Goal: Information Seeking & Learning: Learn about a topic

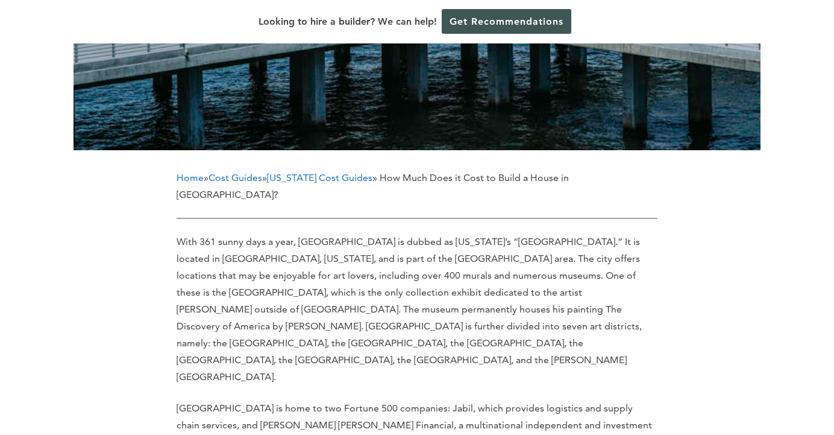
scroll to position [467, 0]
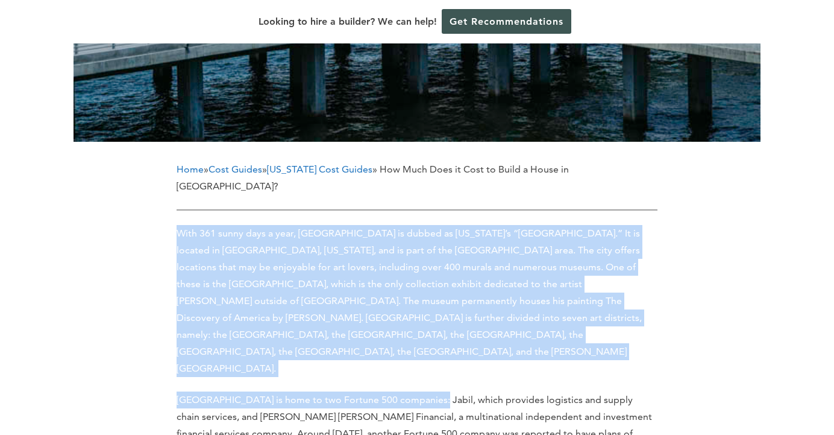
drag, startPoint x: 427, startPoint y: 196, endPoint x: 420, endPoint y: 353, distance: 156.9
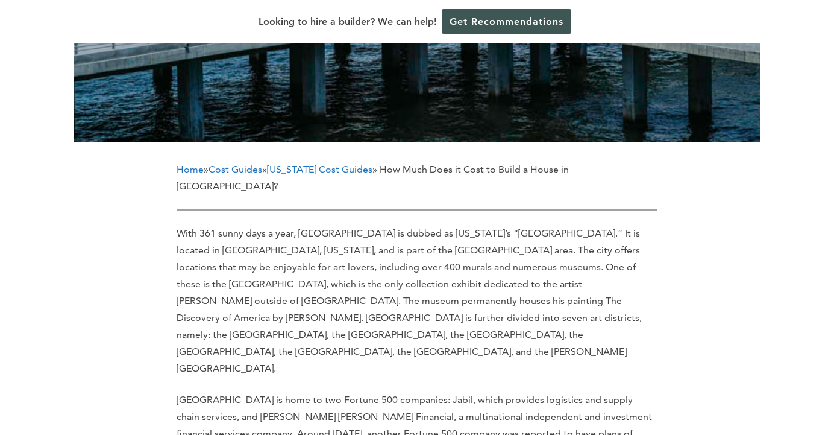
drag, startPoint x: 407, startPoint y: 326, endPoint x: 451, endPoint y: 339, distance: 46.4
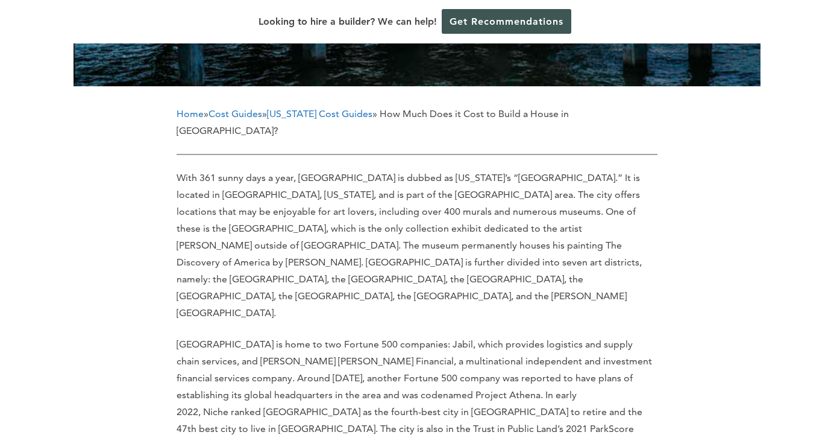
scroll to position [524, 0]
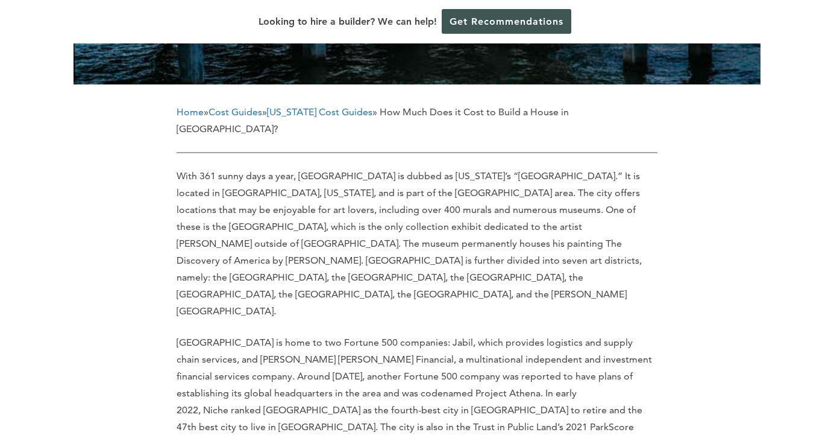
drag, startPoint x: 429, startPoint y: 391, endPoint x: 475, endPoint y: 371, distance: 50.7
click at [475, 369] on p "[GEOGRAPHIC_DATA] is home to two Fortune 500 companies: Jabil, which provides l…" at bounding box center [417, 401] width 481 height 135
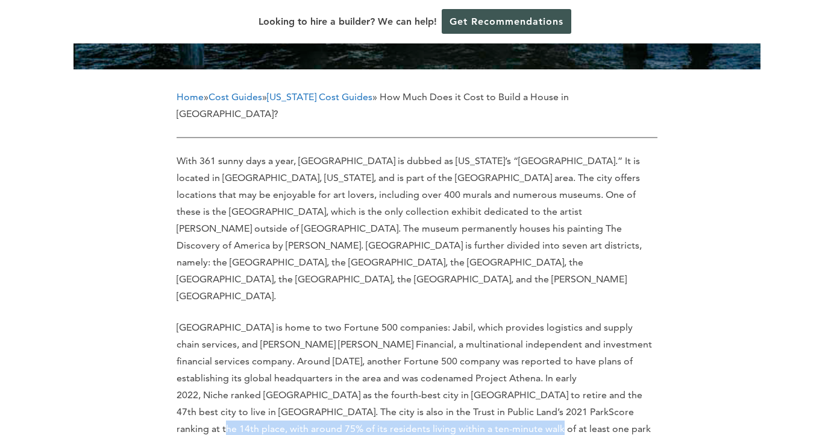
click at [475, 371] on p "[GEOGRAPHIC_DATA] is home to two Fortune 500 companies: Jabil, which provides l…" at bounding box center [417, 386] width 481 height 135
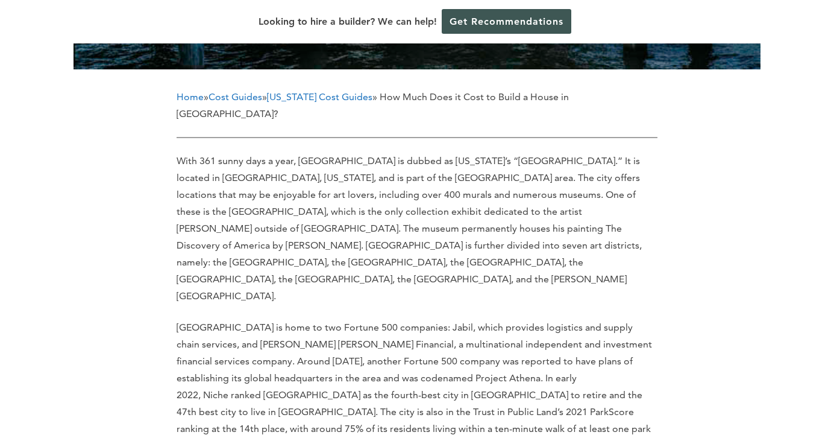
drag, startPoint x: 473, startPoint y: 384, endPoint x: 560, endPoint y: 378, distance: 87.0
click at [564, 372] on p "[GEOGRAPHIC_DATA] is home to two Fortune 500 companies: Jabil, which provides l…" at bounding box center [417, 386] width 481 height 135
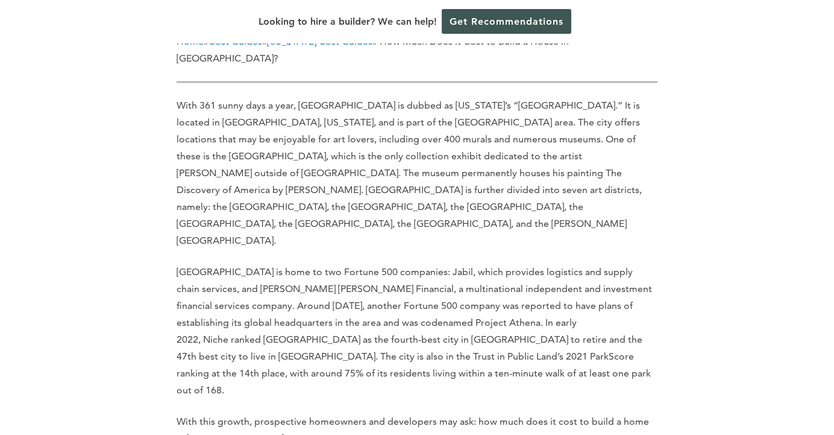
scroll to position [596, 0]
drag, startPoint x: 560, startPoint y: 378, endPoint x: 531, endPoint y: 368, distance: 30.7
click at [532, 412] on p "With this growth, prospective homeowners and developers may ask: how much does …" at bounding box center [417, 429] width 481 height 34
drag, startPoint x: 531, startPoint y: 368, endPoint x: 448, endPoint y: 394, distance: 86.5
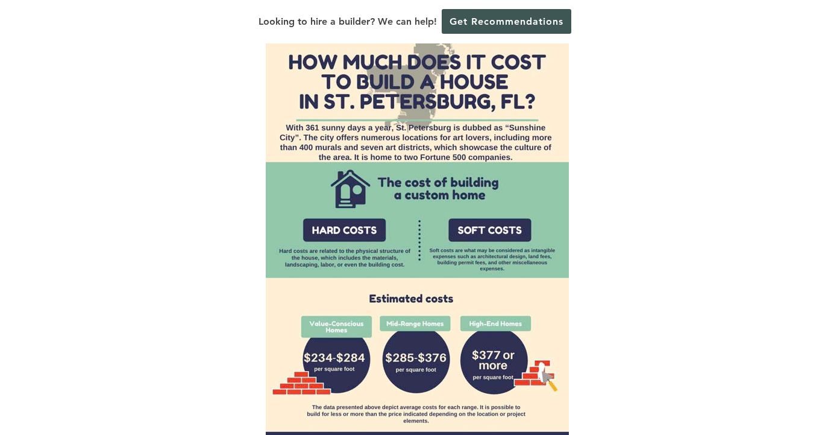
scroll to position [1138, 0]
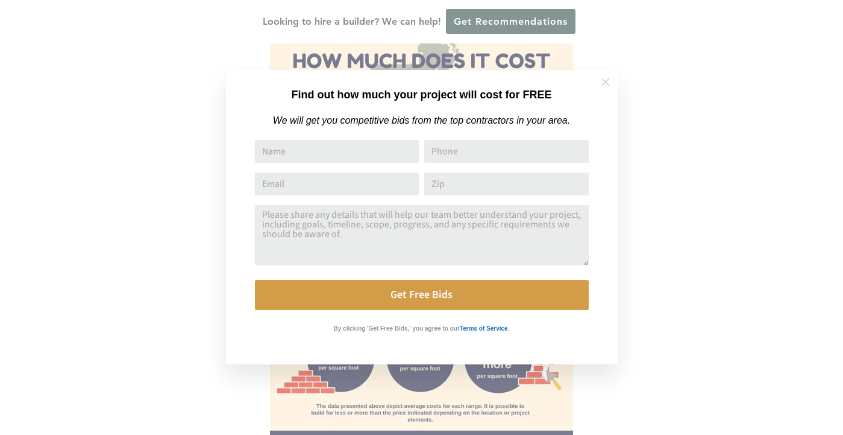
click at [600, 84] on icon at bounding box center [605, 81] width 13 height 13
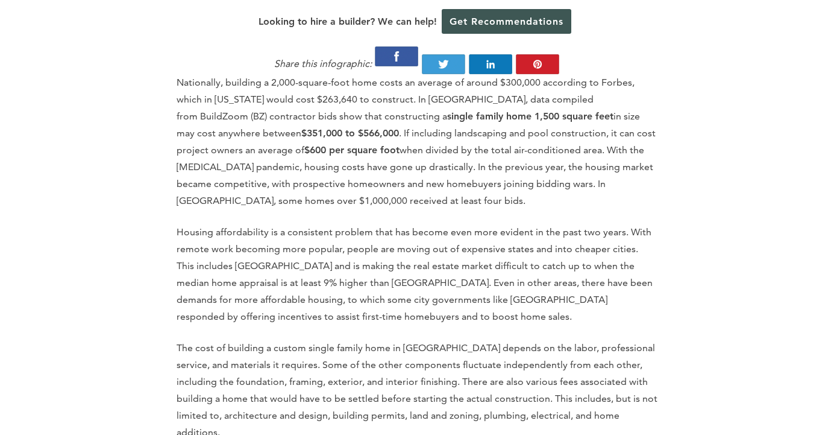
scroll to position [1563, 0]
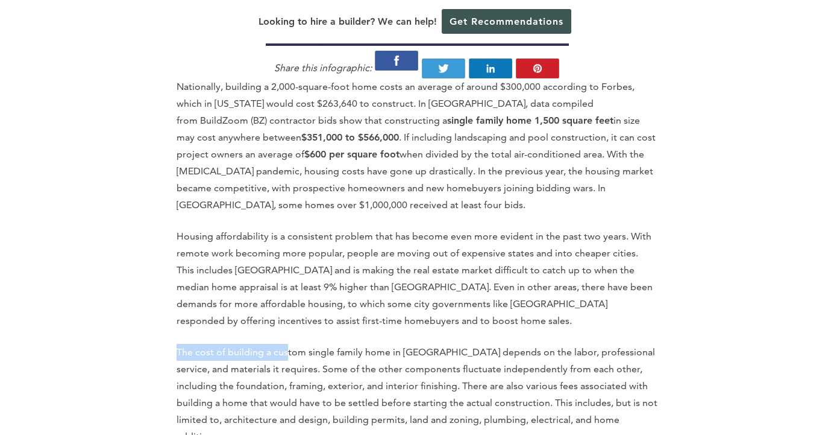
drag, startPoint x: 286, startPoint y: 280, endPoint x: 280, endPoint y: 266, distance: 15.1
click at [304, 344] on p "The cost of building a custom single family home in [GEOGRAPHIC_DATA] depends o…" at bounding box center [417, 394] width 481 height 101
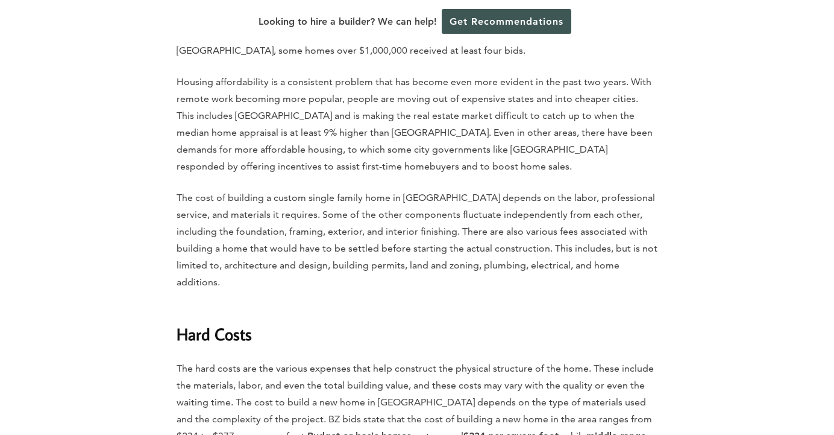
scroll to position [1720, 0]
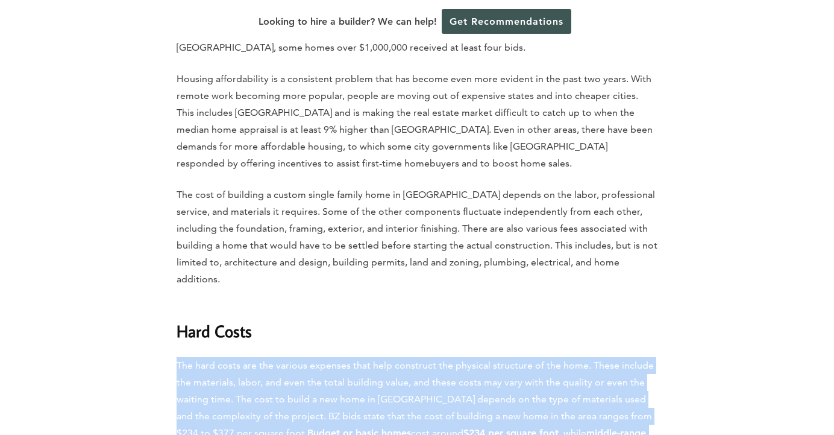
drag, startPoint x: 313, startPoint y: 270, endPoint x: 298, endPoint y: 392, distance: 122.7
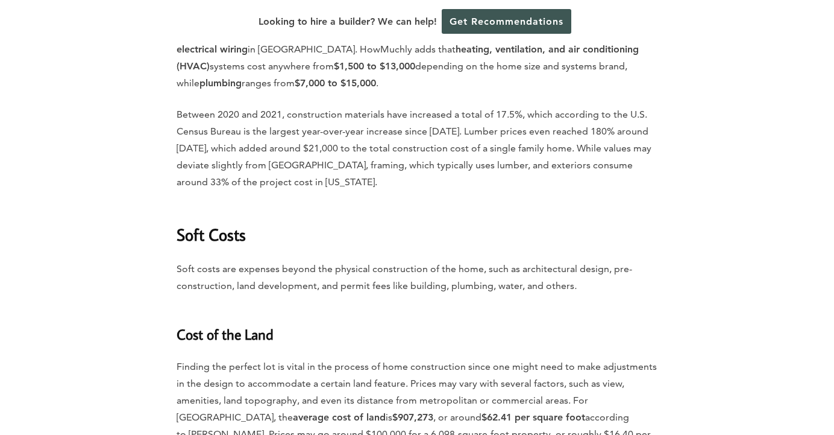
scroll to position [2721, 0]
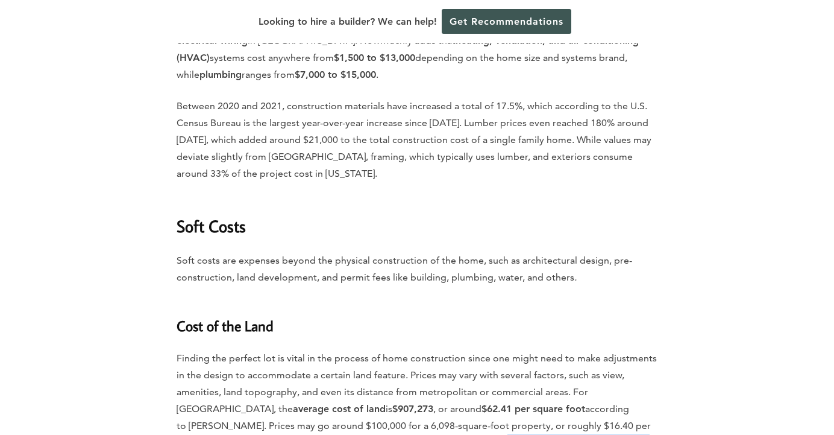
drag, startPoint x: 303, startPoint y: 372, endPoint x: 377, endPoint y: 363, distance: 74.7
click at [377, 363] on p "Finding the perfect lot is vital in the process of home construction since one …" at bounding box center [417, 409] width 481 height 118
drag, startPoint x: 377, startPoint y: 376, endPoint x: 369, endPoint y: 368, distance: 11.1
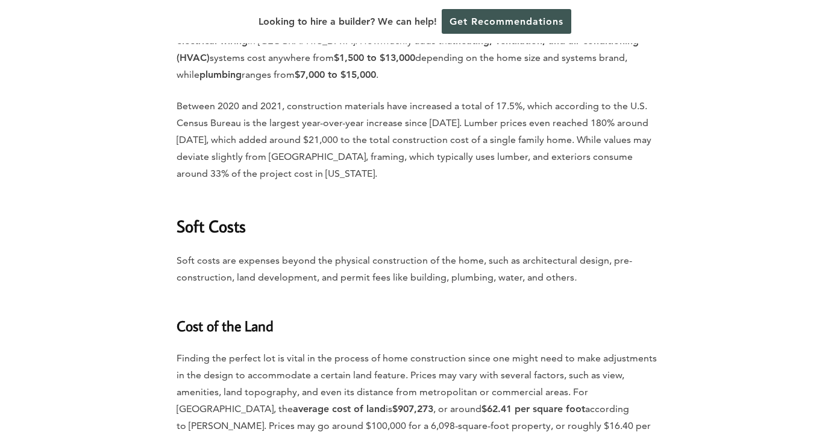
drag, startPoint x: 363, startPoint y: 372, endPoint x: 350, endPoint y: 371, distance: 13.3
drag, startPoint x: 350, startPoint y: 371, endPoint x: 361, endPoint y: 357, distance: 18.1
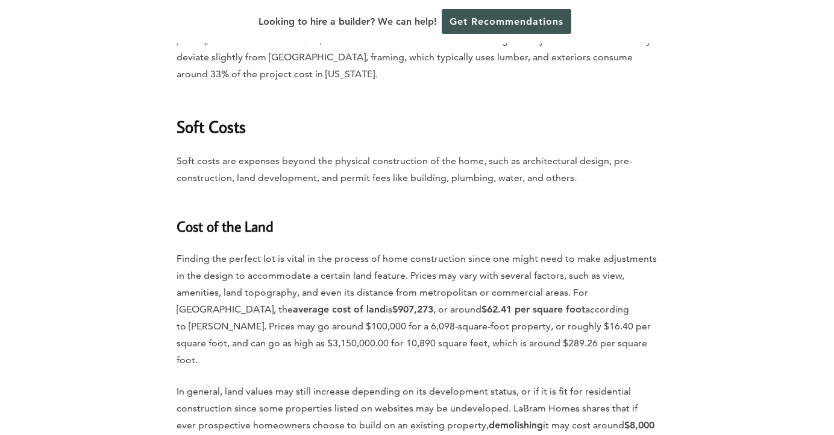
scroll to position [2820, 0]
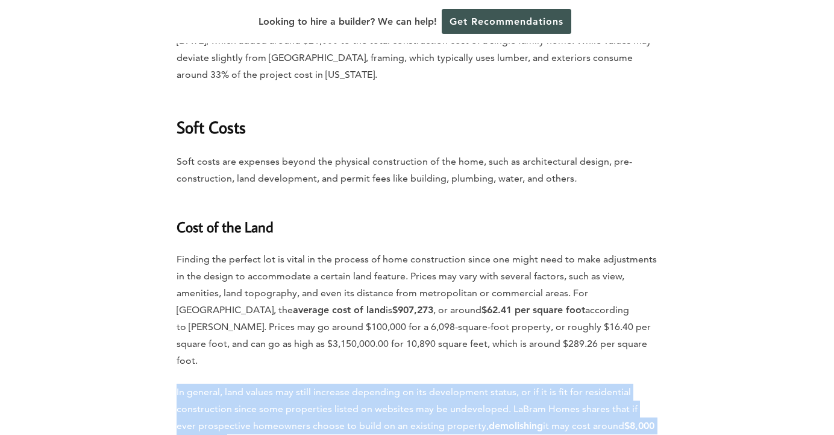
drag, startPoint x: 365, startPoint y: 342, endPoint x: 350, endPoint y: 350, distance: 17.0
click at [357, 383] on p "In general, land values may still increase depending on its development status,…" at bounding box center [417, 417] width 481 height 68
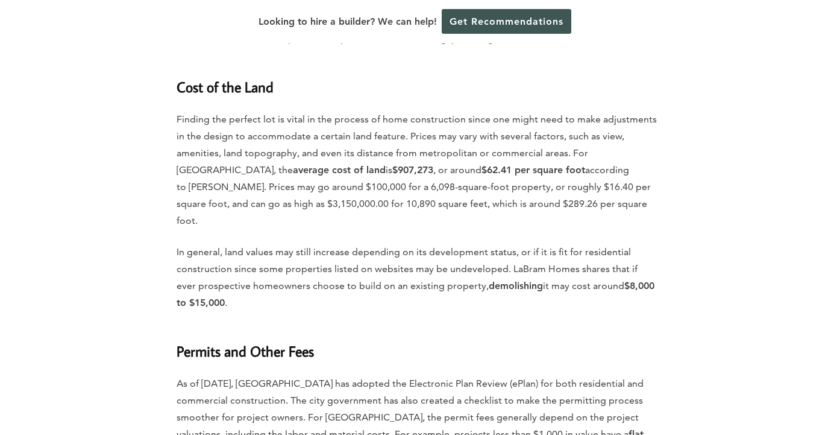
click at [350, 375] on p "As of [DATE], [GEOGRAPHIC_DATA] has adopted the Electronic Plan Review (ePlan) …" at bounding box center [417, 434] width 481 height 118
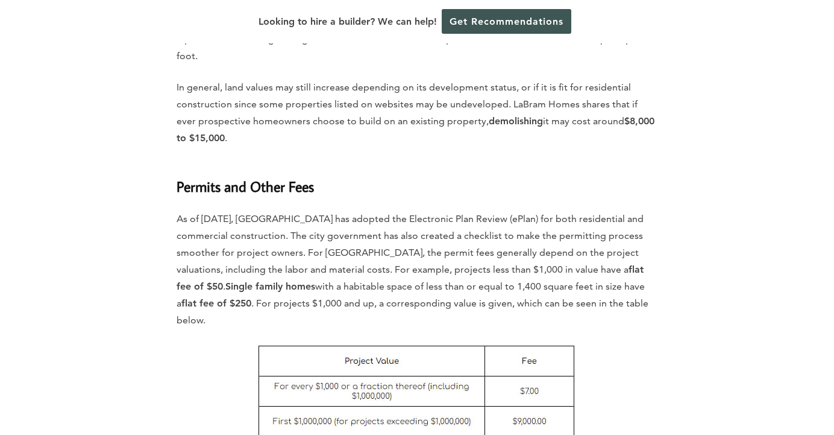
scroll to position [3126, 0]
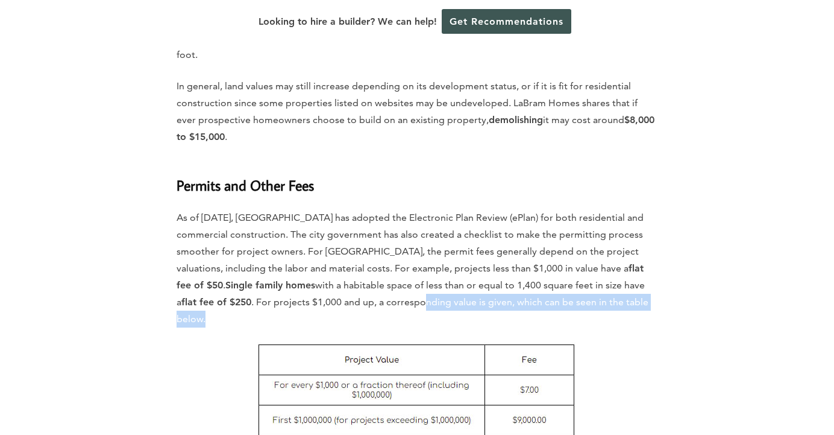
drag, startPoint x: 401, startPoint y: 213, endPoint x: 399, endPoint y: 192, distance: 21.2
click at [399, 192] on div "Home » Cost Guides » [US_STATE] Cost Guides » How Much Does it Cost to Build a …" at bounding box center [417, 269] width 481 height 5535
click at [399, 209] on p "As of [DATE], [GEOGRAPHIC_DATA] has adopted the Electronic Plan Review (ePlan) …" at bounding box center [417, 268] width 481 height 118
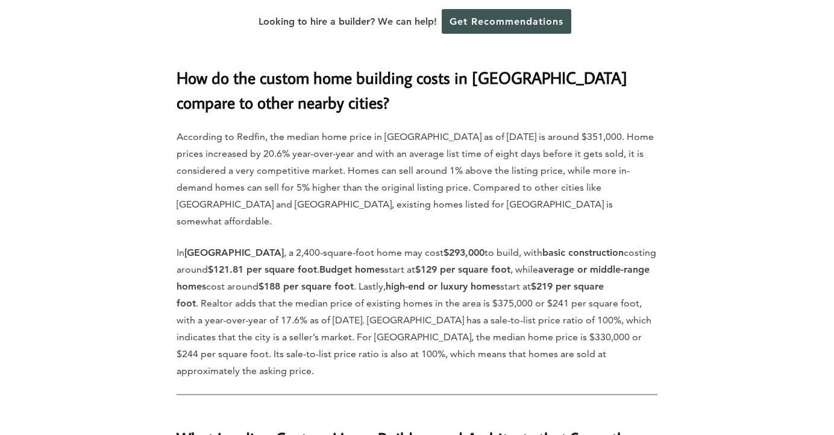
scroll to position [3839, 0]
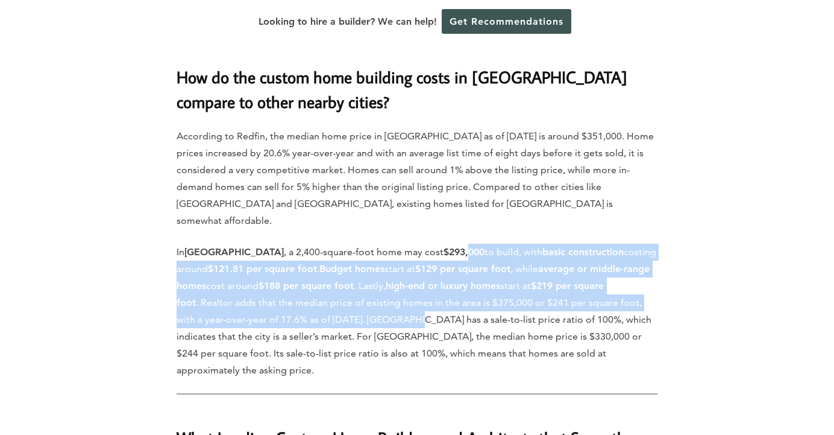
drag, startPoint x: 402, startPoint y: 102, endPoint x: 392, endPoint y: 171, distance: 70.0
click at [392, 244] on p "In [GEOGRAPHIC_DATA] , a 2,400-square-foot home may cost $293,000 to build, wit…" at bounding box center [417, 311] width 481 height 135
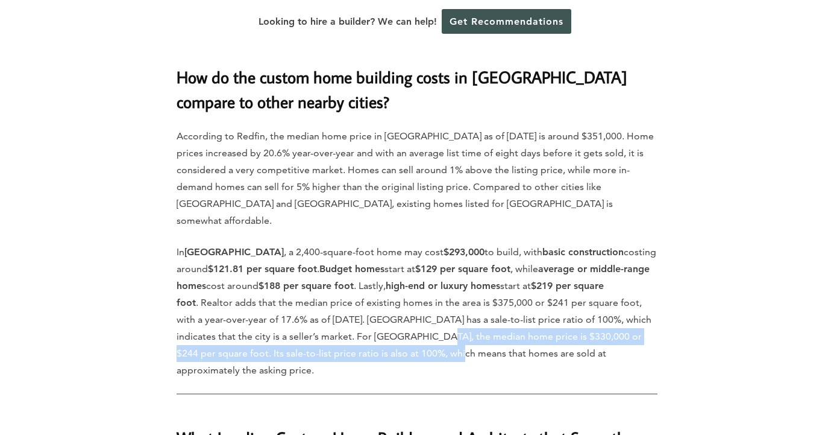
drag, startPoint x: 391, startPoint y: 192, endPoint x: 394, endPoint y: 181, distance: 11.8
click at [394, 244] on p "In [GEOGRAPHIC_DATA] , a 2,400-square-foot home may cost $293,000 to build, wit…" at bounding box center [417, 311] width 481 height 135
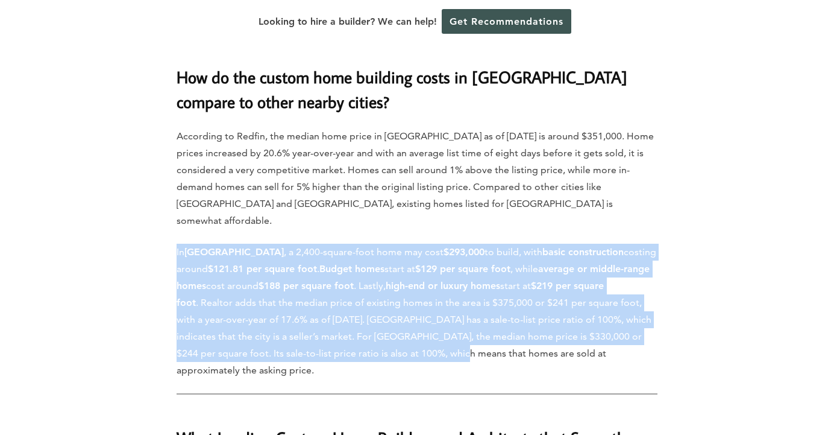
drag, startPoint x: 394, startPoint y: 190, endPoint x: 393, endPoint y: 89, distance: 101.9
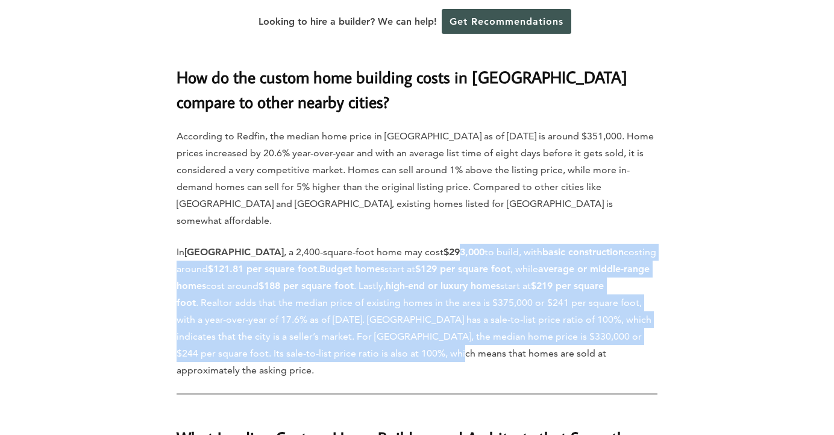
drag, startPoint x: 394, startPoint y: 94, endPoint x: 391, endPoint y: 200, distance: 106.1
click at [391, 244] on p "In [GEOGRAPHIC_DATA] , a 2,400-square-foot home may cost $293,000 to build, wit…" at bounding box center [417, 311] width 481 height 135
